Goal: Find specific page/section: Find specific page/section

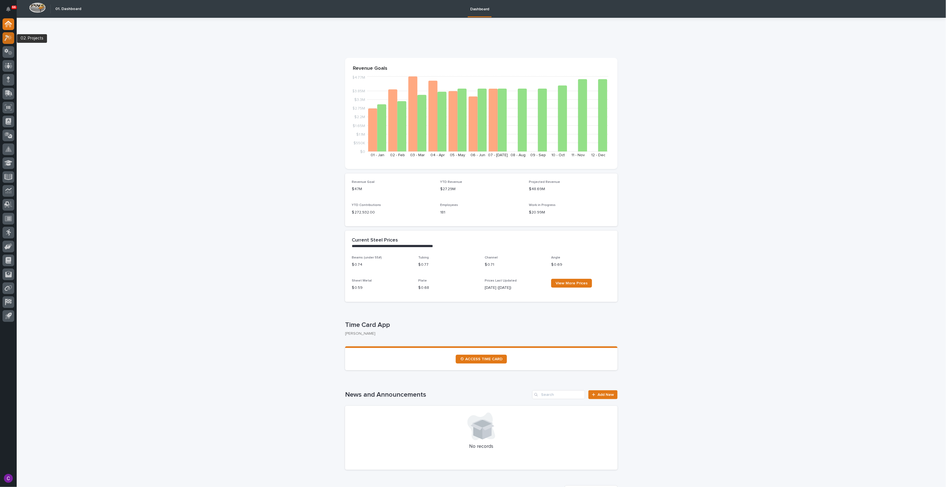
click at [13, 41] on link at bounding box center [9, 38] width 12 height 12
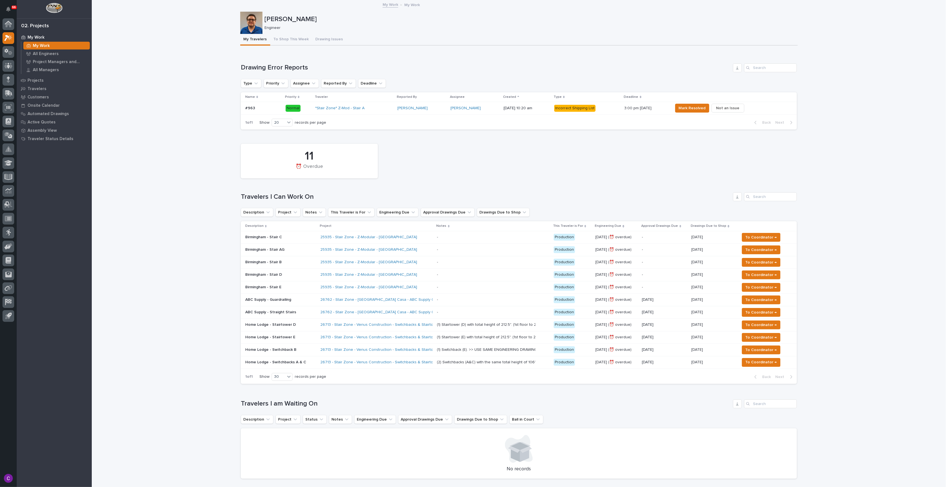
click at [438, 310] on div "- -" at bounding box center [493, 312] width 112 height 9
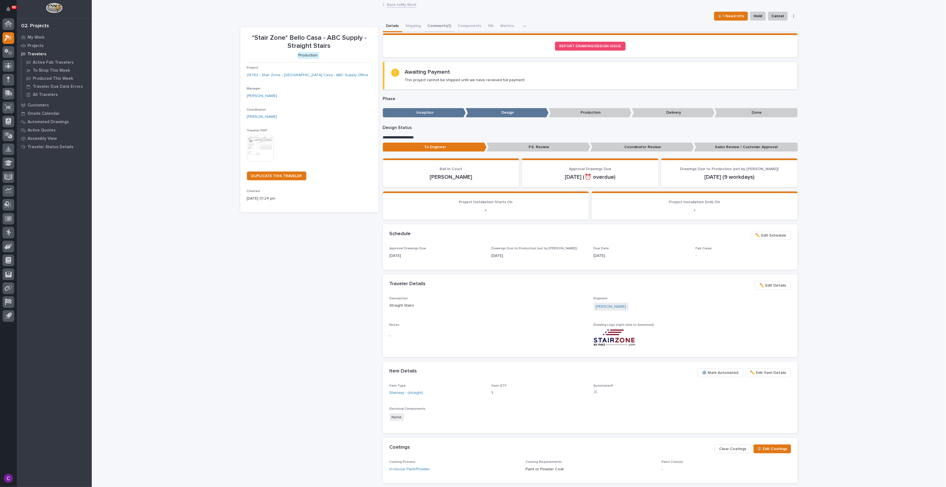
click at [435, 26] on button "Comments (1)" at bounding box center [440, 27] width 30 height 12
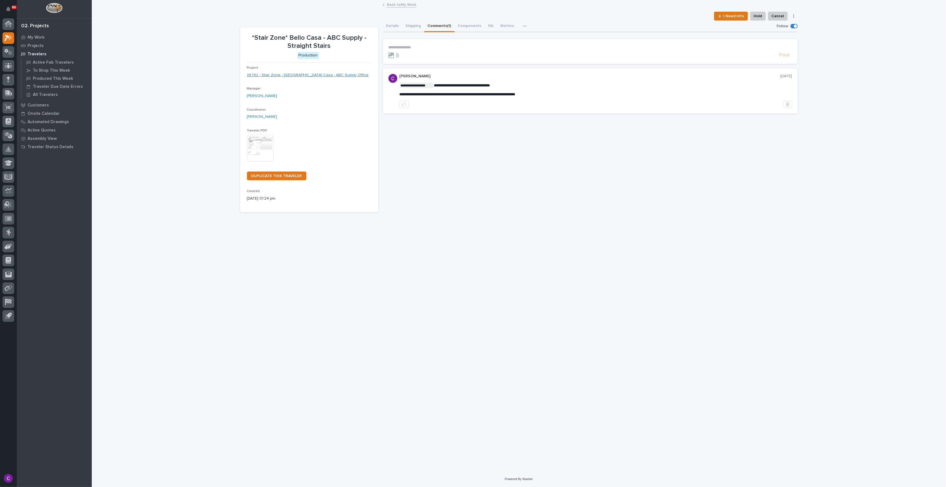
click at [398, 26] on button "Details" at bounding box center [392, 27] width 19 height 12
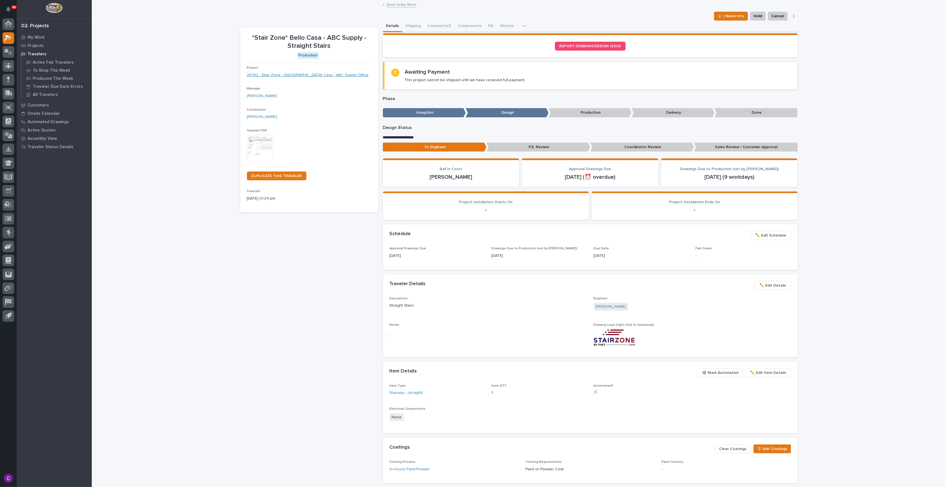
click at [312, 74] on link "26762 - Stair Zone - [GEOGRAPHIC_DATA] Casa - ABC Supply Office" at bounding box center [308, 75] width 122 height 6
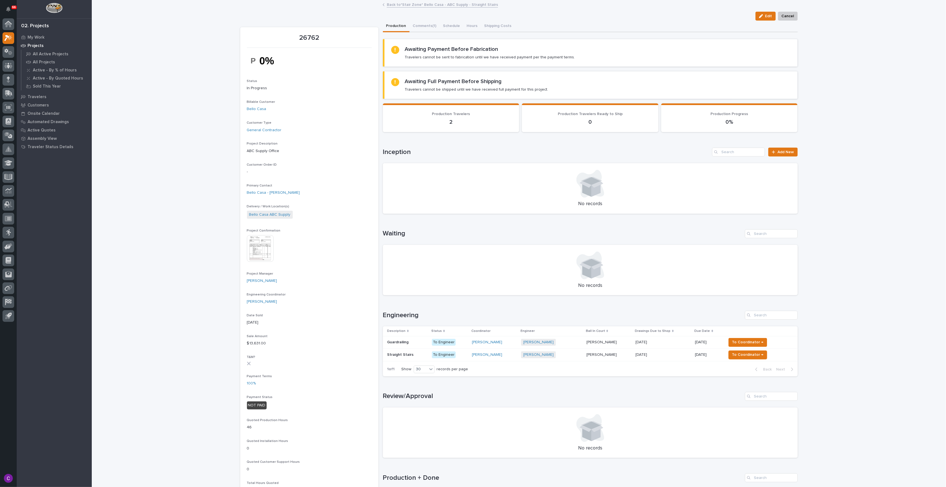
click at [409, 340] on div "Guardrailing Guardrailing" at bounding box center [408, 342] width 40 height 9
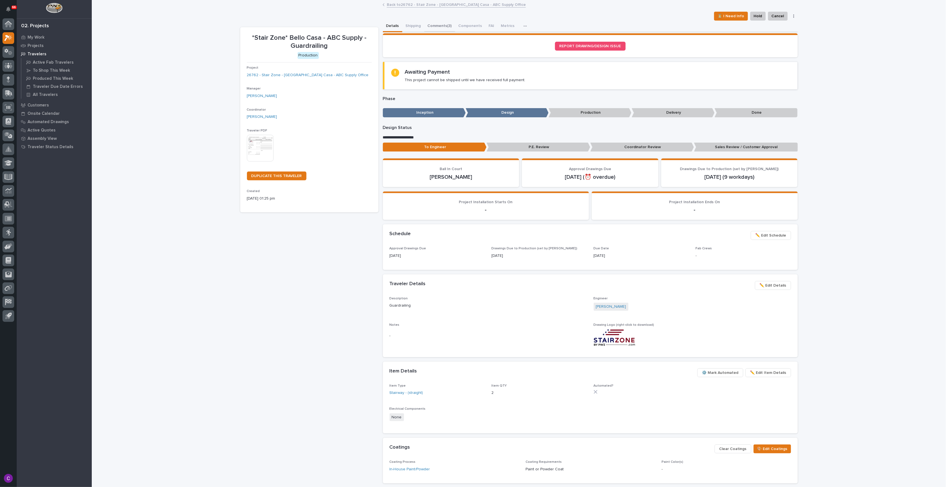
click at [437, 24] on button "Comments (3)" at bounding box center [440, 27] width 31 height 12
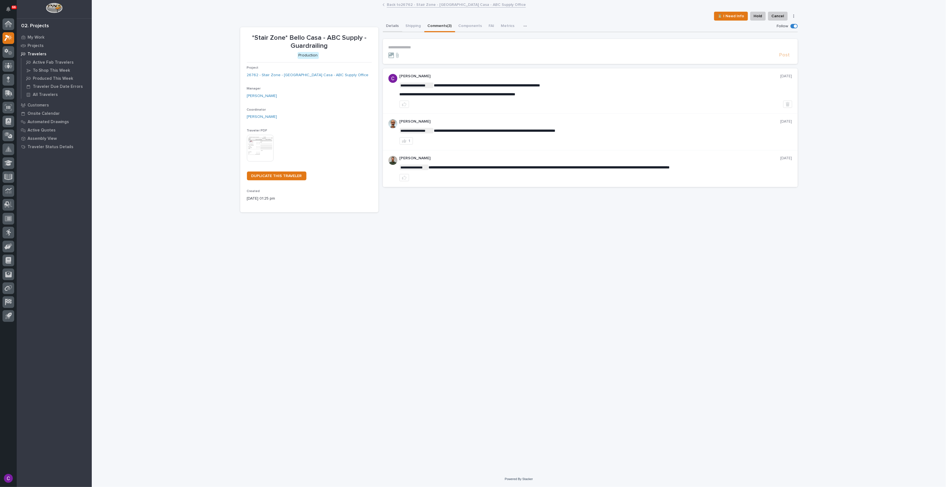
click at [394, 24] on button "Details" at bounding box center [392, 27] width 19 height 12
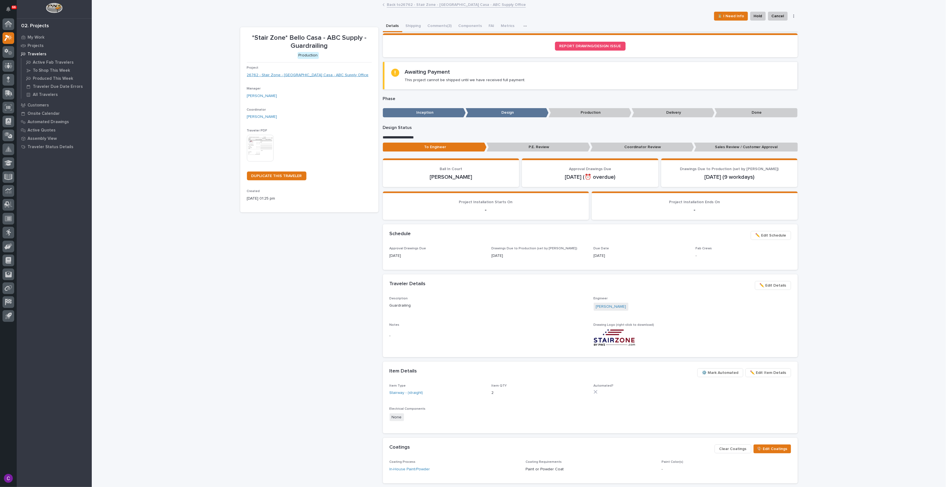
click at [295, 78] on link "26762 - Stair Zone - [GEOGRAPHIC_DATA] Casa - ABC Supply Office" at bounding box center [308, 75] width 122 height 6
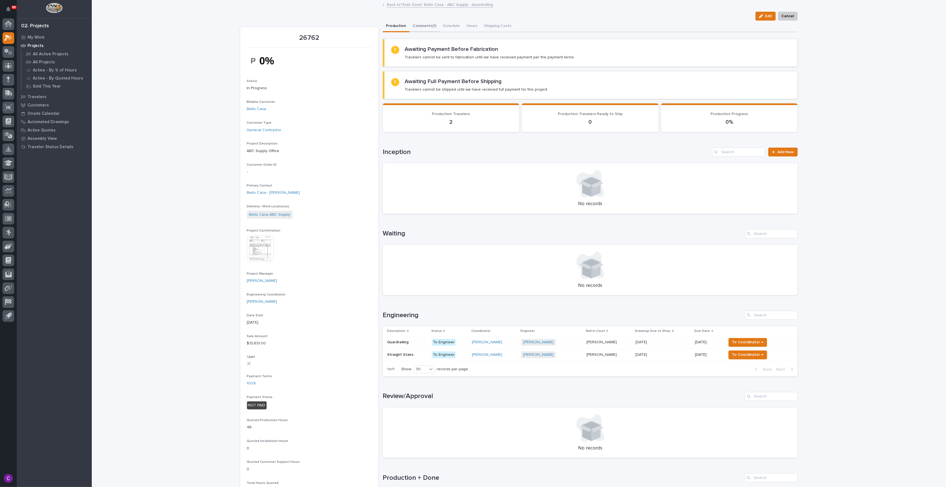
click at [421, 27] on button "Comments (1)" at bounding box center [425, 27] width 30 height 12
